Goal: Task Accomplishment & Management: Manage account settings

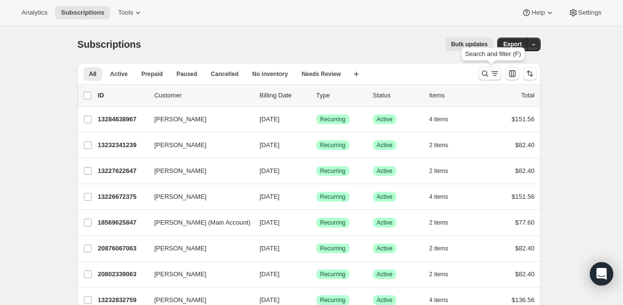
click at [489, 71] on icon "Search and filter results" at bounding box center [485, 74] width 10 height 10
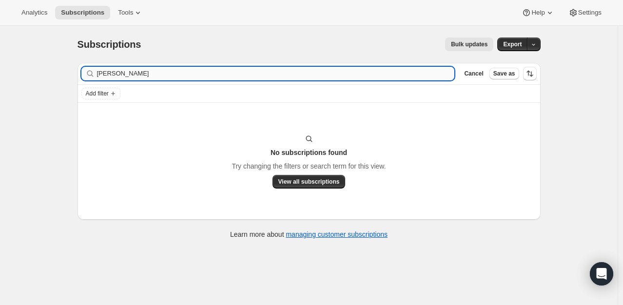
click at [170, 77] on input "[PERSON_NAME]" at bounding box center [276, 74] width 358 height 14
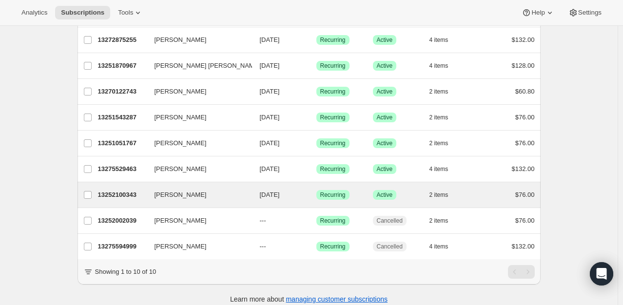
scroll to position [138, 0]
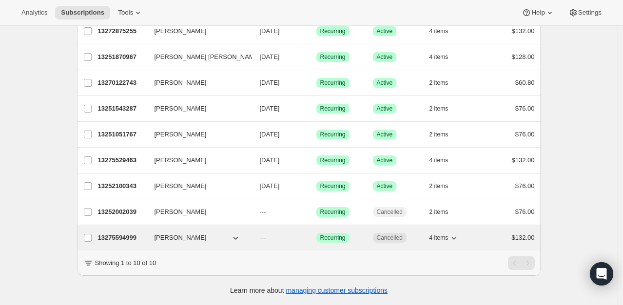
type input "[PERSON_NAME]"
click at [130, 233] on p "13275594999" at bounding box center [122, 238] width 49 height 10
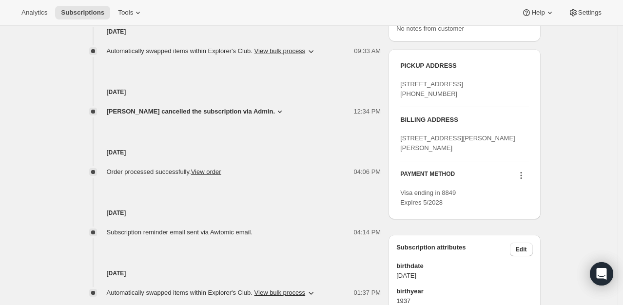
scroll to position [439, 0]
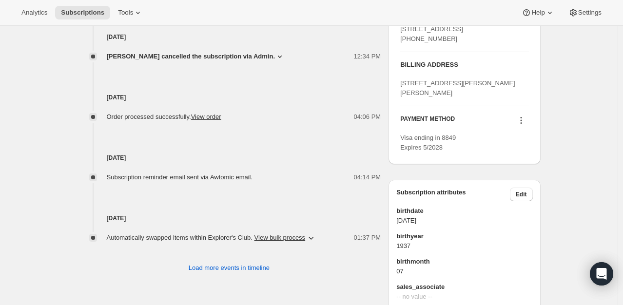
click at [520, 125] on icon at bounding box center [521, 120] width 10 height 10
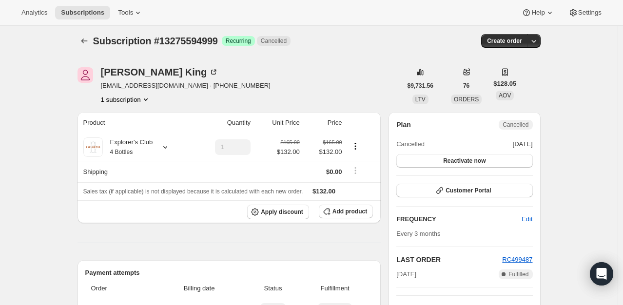
scroll to position [0, 0]
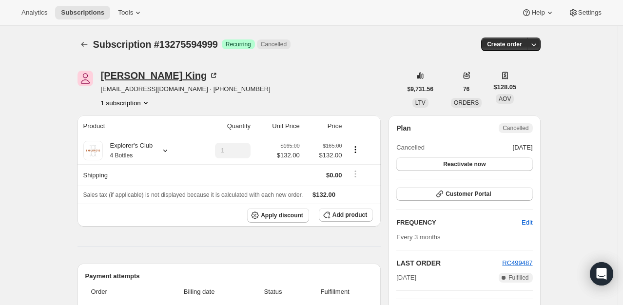
click at [209, 75] on icon at bounding box center [214, 76] width 10 height 10
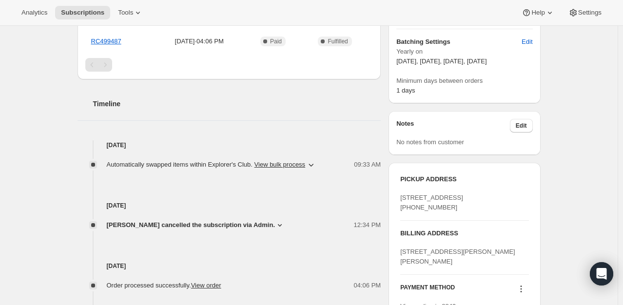
scroll to position [390, 0]
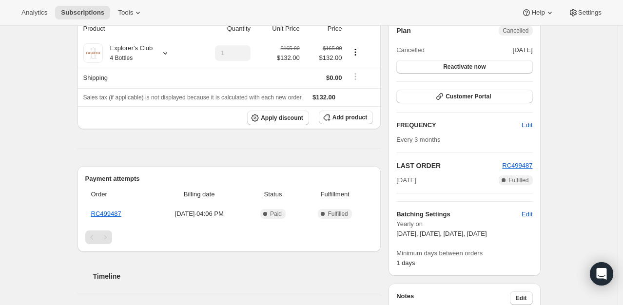
scroll to position [49, 0]
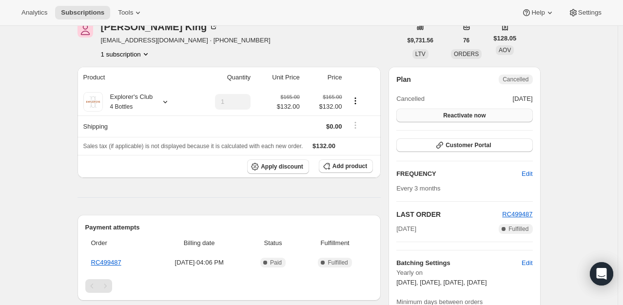
click at [488, 115] on button "Reactivate now" at bounding box center [464, 116] width 136 height 14
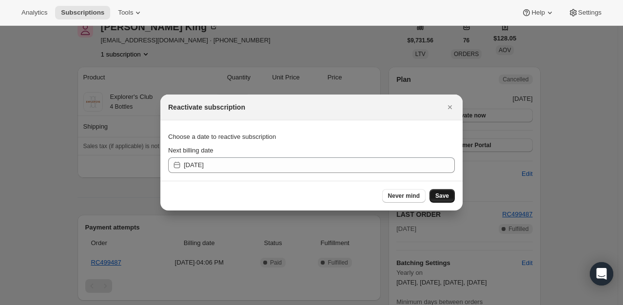
click at [448, 198] on span "Save" at bounding box center [442, 196] width 14 height 8
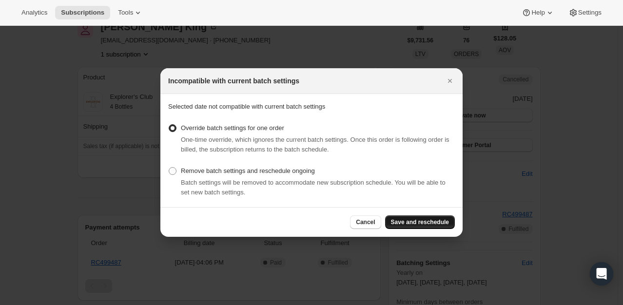
click at [426, 217] on button "Save and reschedule" at bounding box center [420, 222] width 70 height 14
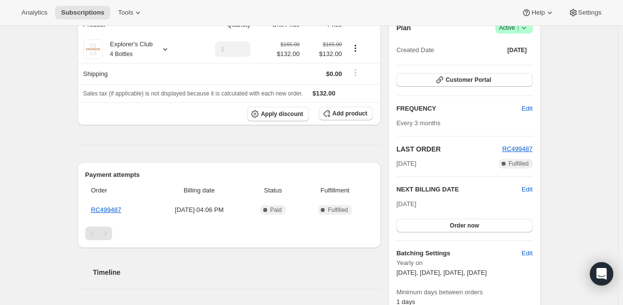
scroll to position [195, 0]
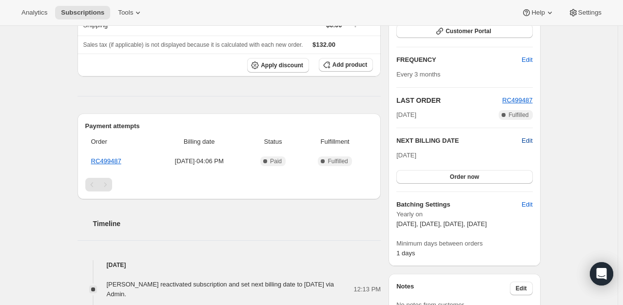
click at [529, 140] on span "Edit" at bounding box center [526, 141] width 11 height 10
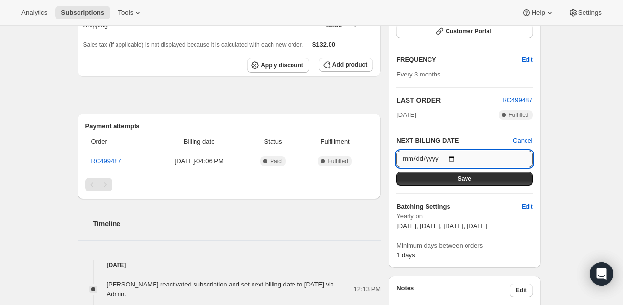
click at [458, 157] on input "2025-08-23" at bounding box center [464, 159] width 136 height 17
type input "2025-09-01"
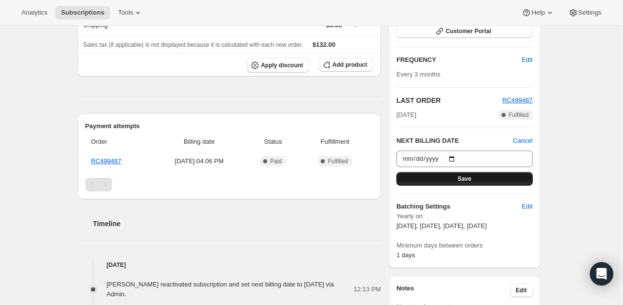
click at [467, 179] on span "Save" at bounding box center [465, 179] width 14 height 8
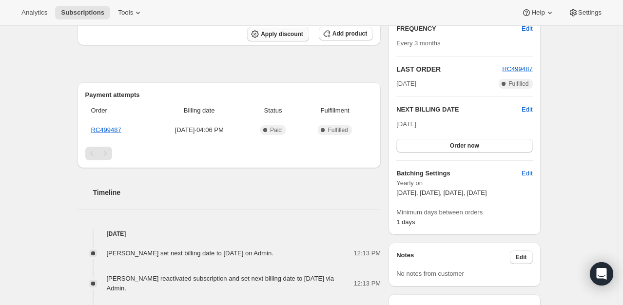
scroll to position [146, 0]
